Goal: Task Accomplishment & Management: Use online tool/utility

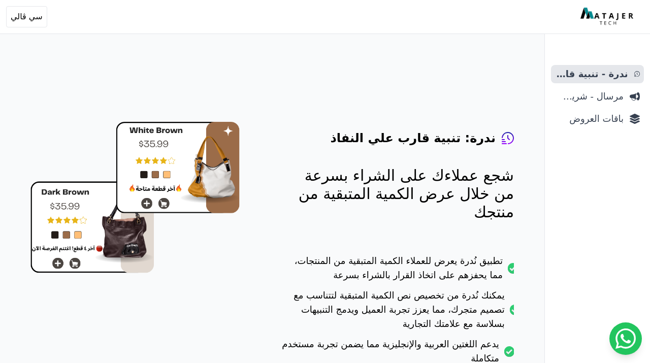
scroll to position [5, 0]
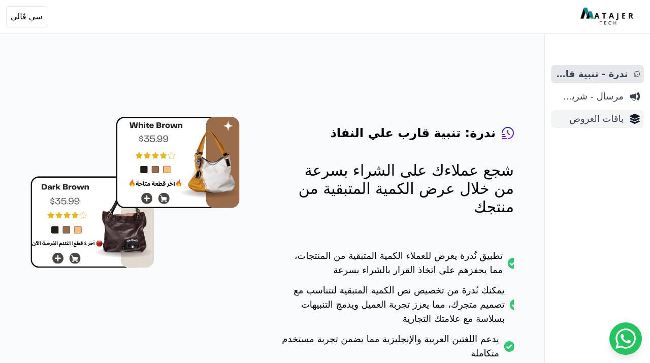
click at [601, 126] on link "باقات العروض" at bounding box center [597, 119] width 93 height 18
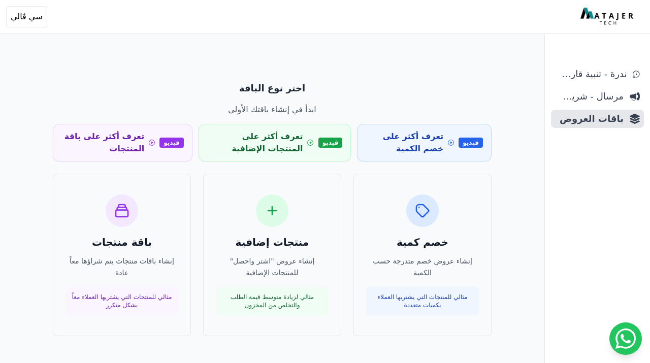
scroll to position [49, 0]
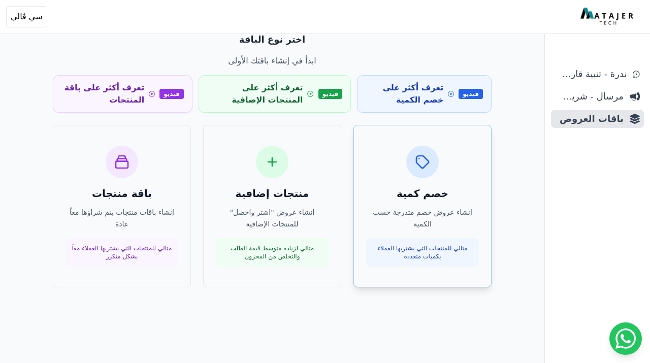
click at [445, 154] on div "خصم كمية إنشاء عروض خصم متدرجة حسب الكمية مثالي للمنتجات التي يشتريها العملاء ب…" at bounding box center [422, 206] width 113 height 121
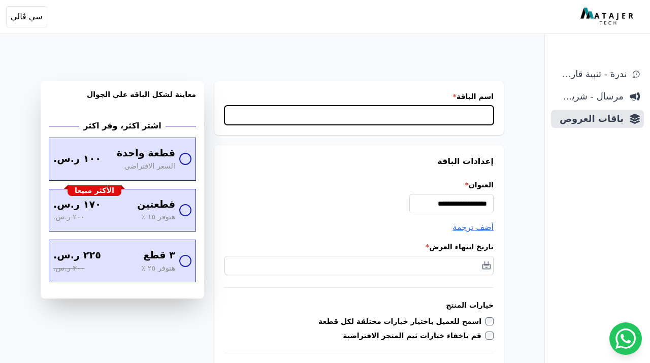
click at [360, 117] on input "اسم الباقة *" at bounding box center [358, 115] width 269 height 19
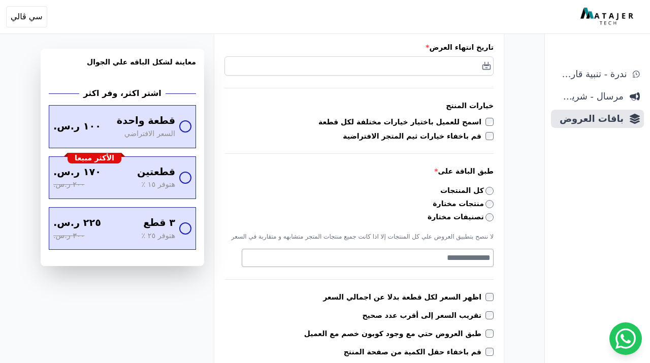
scroll to position [203, 0]
